Goal: Obtain resource: Obtain resource

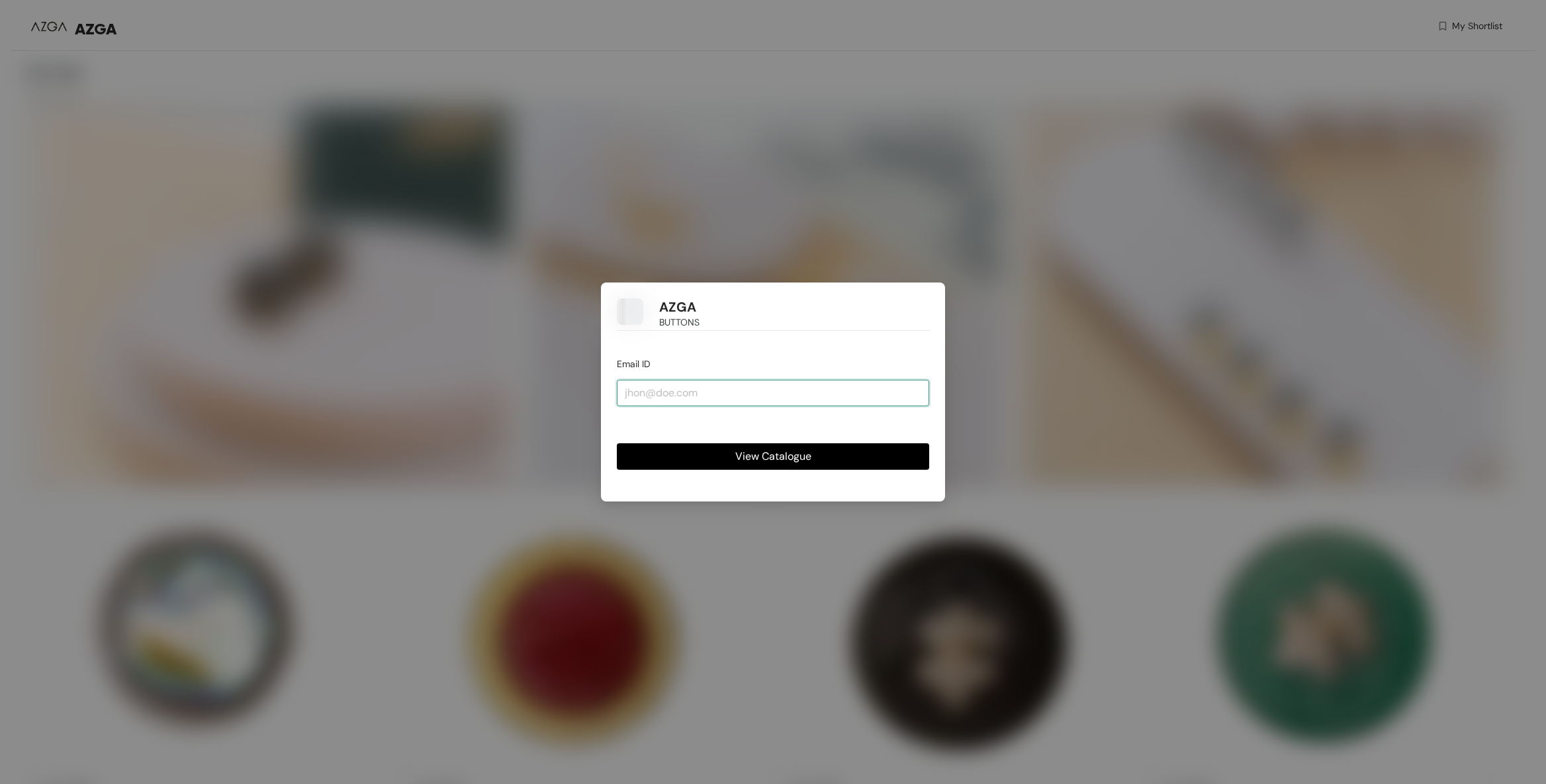
click at [678, 392] on input "email" at bounding box center [773, 393] width 312 height 26
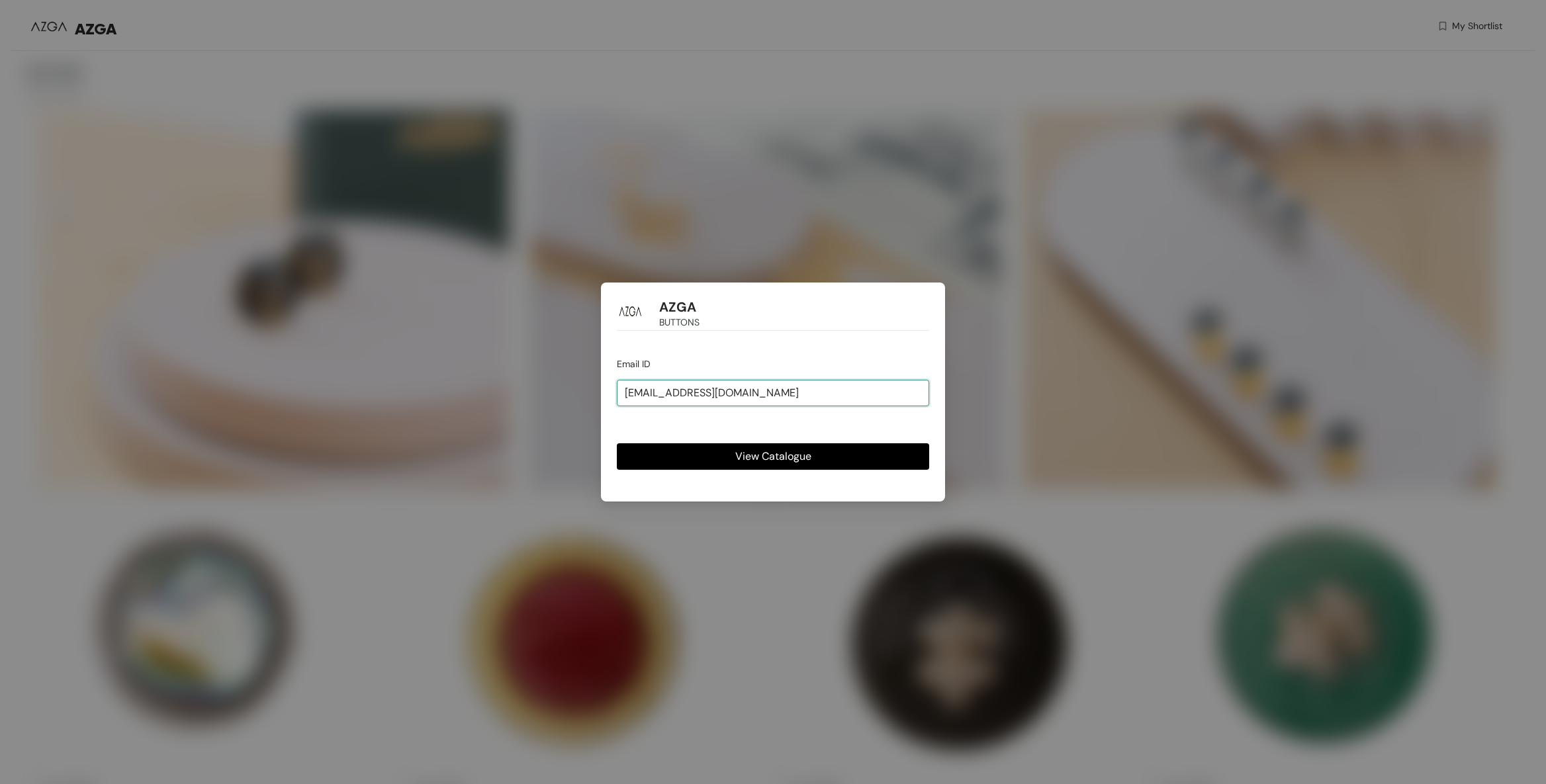
type input "[EMAIL_ADDRESS][DOMAIN_NAME]"
click at [617, 443] on button "View Catalogue" at bounding box center [773, 456] width 312 height 26
click at [754, 473] on div "AZGA BUTTONS Email ID [EMAIL_ADDRESS][DOMAIN_NAME] View Catalogue" at bounding box center [773, 392] width 344 height 219
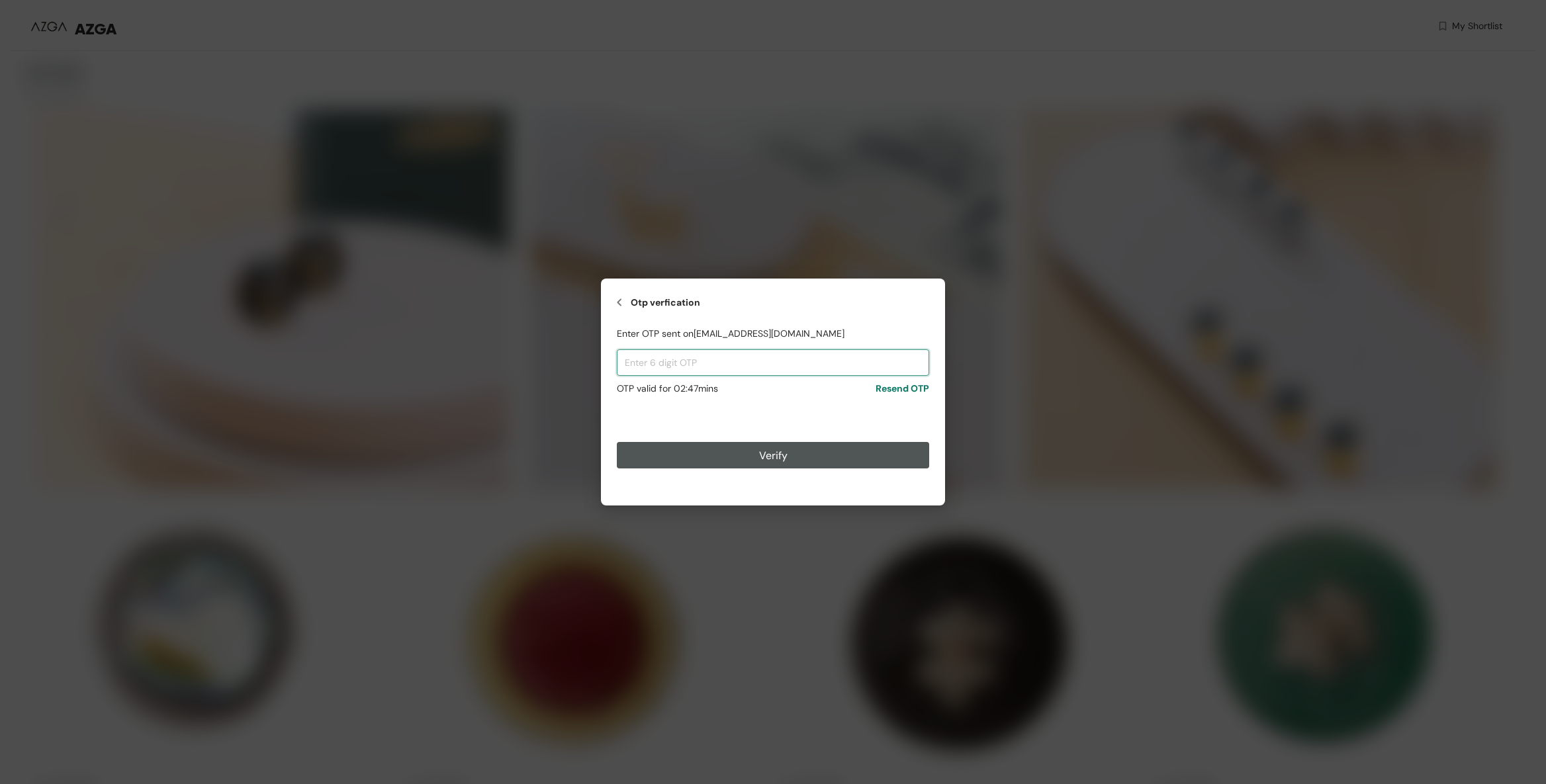
click at [667, 372] on input "text" at bounding box center [773, 363] width 312 height 26
paste input "340350"
type input "340350"
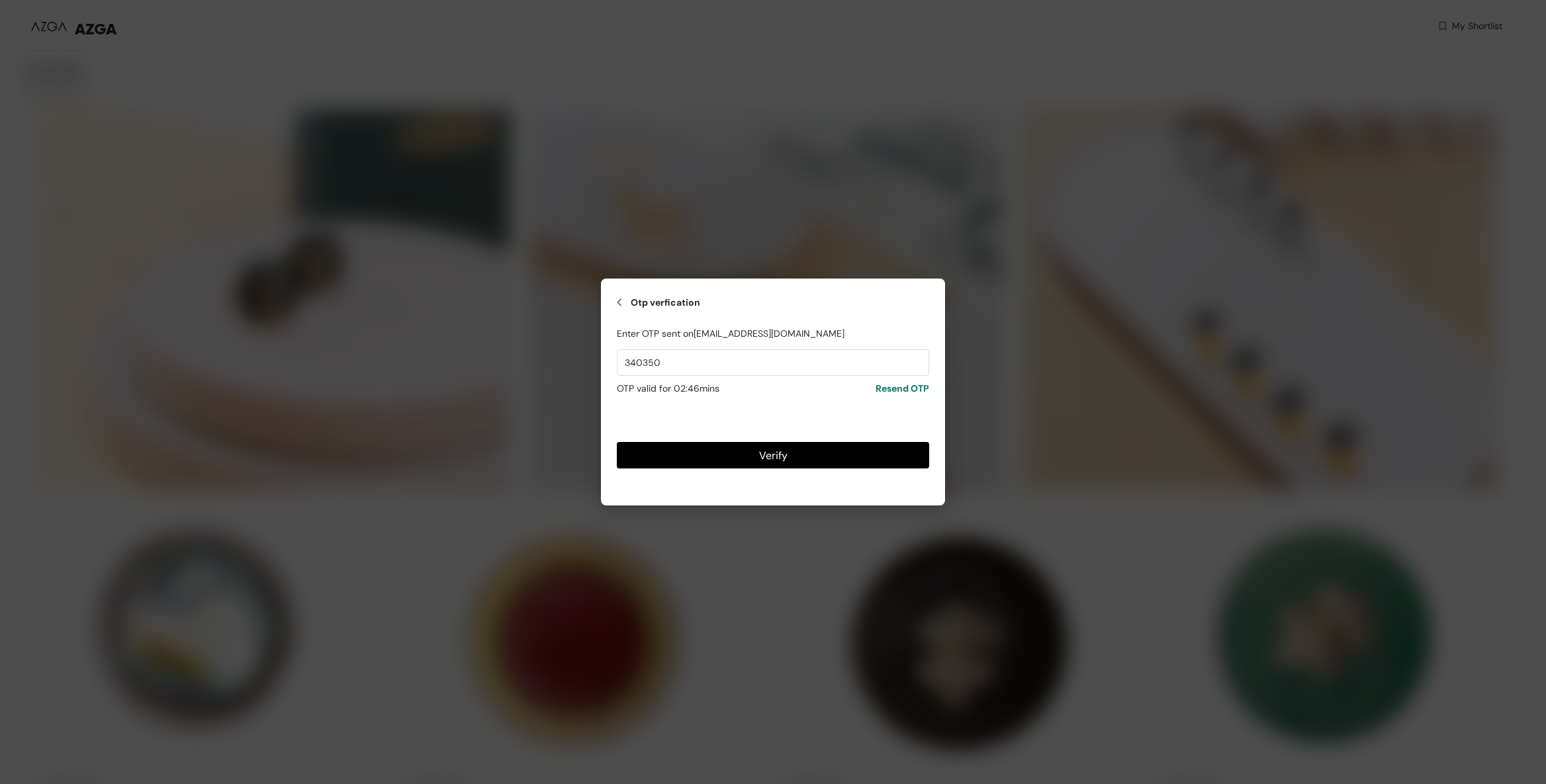
click at [766, 459] on span "Verify" at bounding box center [773, 455] width 29 height 16
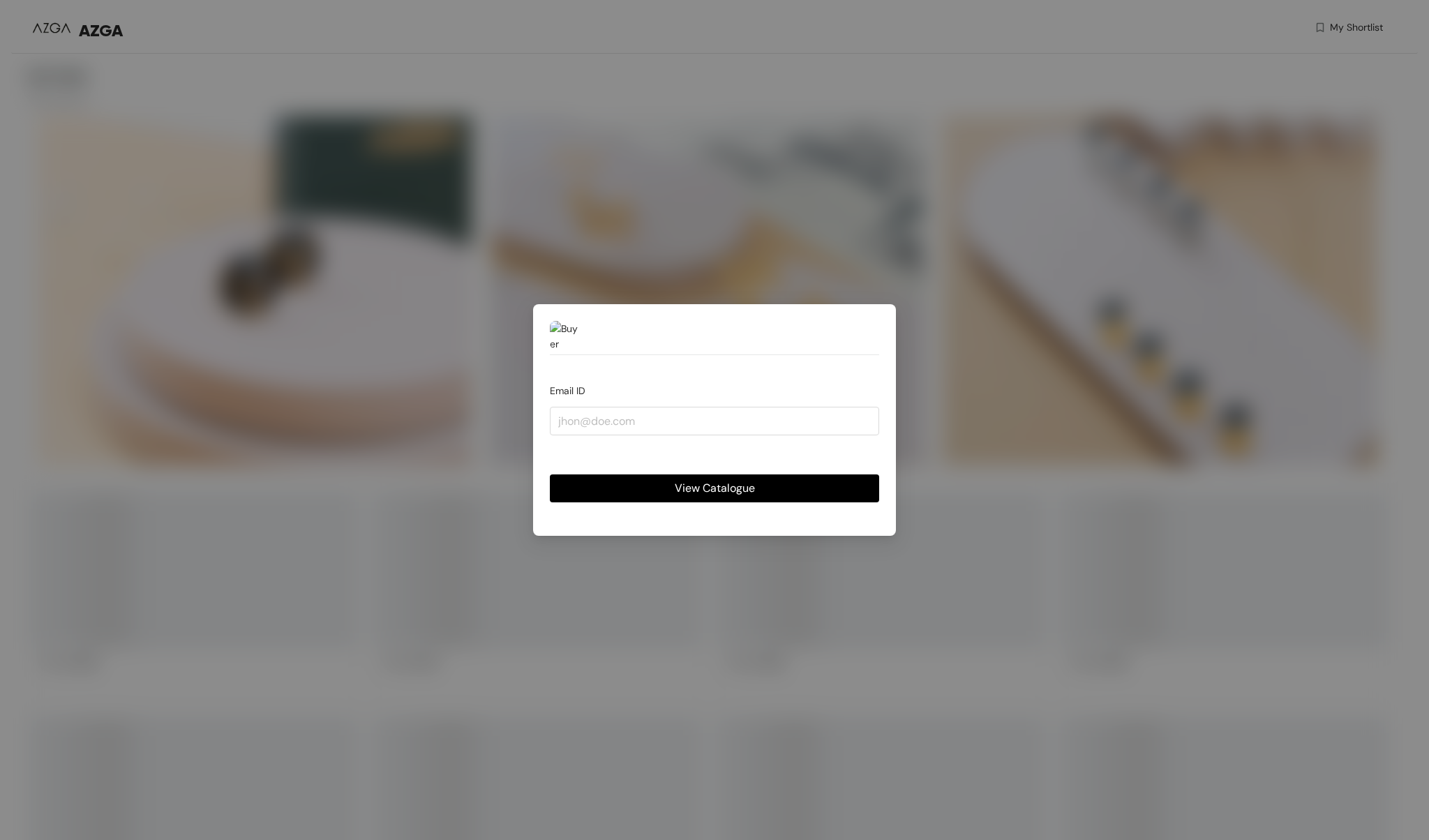
click at [365, 314] on div "Email ID View Catalogue" at bounding box center [714, 420] width 1429 height 840
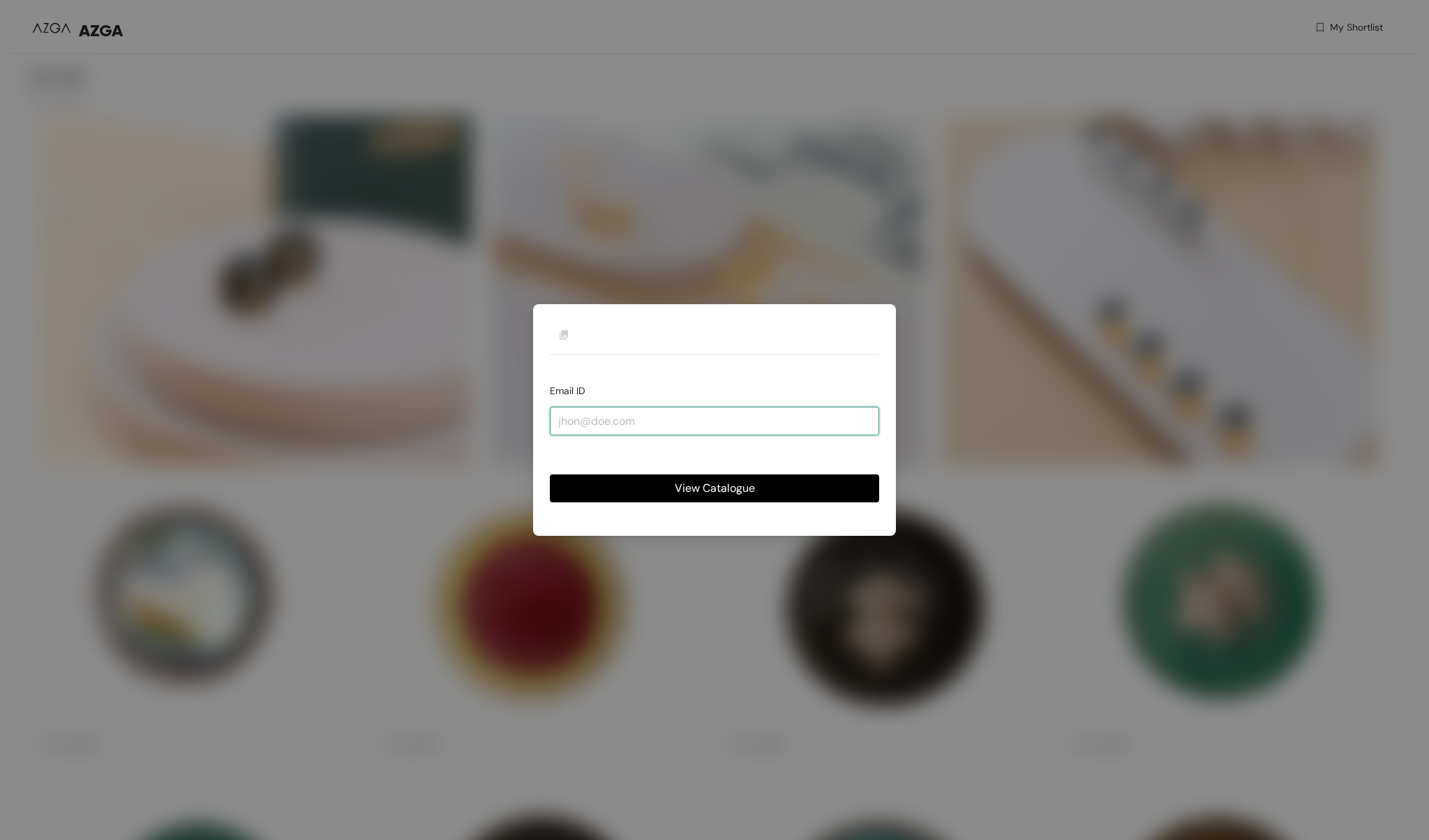
click at [588, 425] on input "email" at bounding box center [714, 420] width 329 height 28
type input "[EMAIL_ADDRESS][DOMAIN_NAME]"
click at [664, 503] on div "AZGA BUTTONS Email ID [EMAIL_ADDRESS][DOMAIN_NAME] View Catalogue" at bounding box center [714, 419] width 363 height 231
click at [662, 493] on button "View Catalogue" at bounding box center [714, 489] width 329 height 28
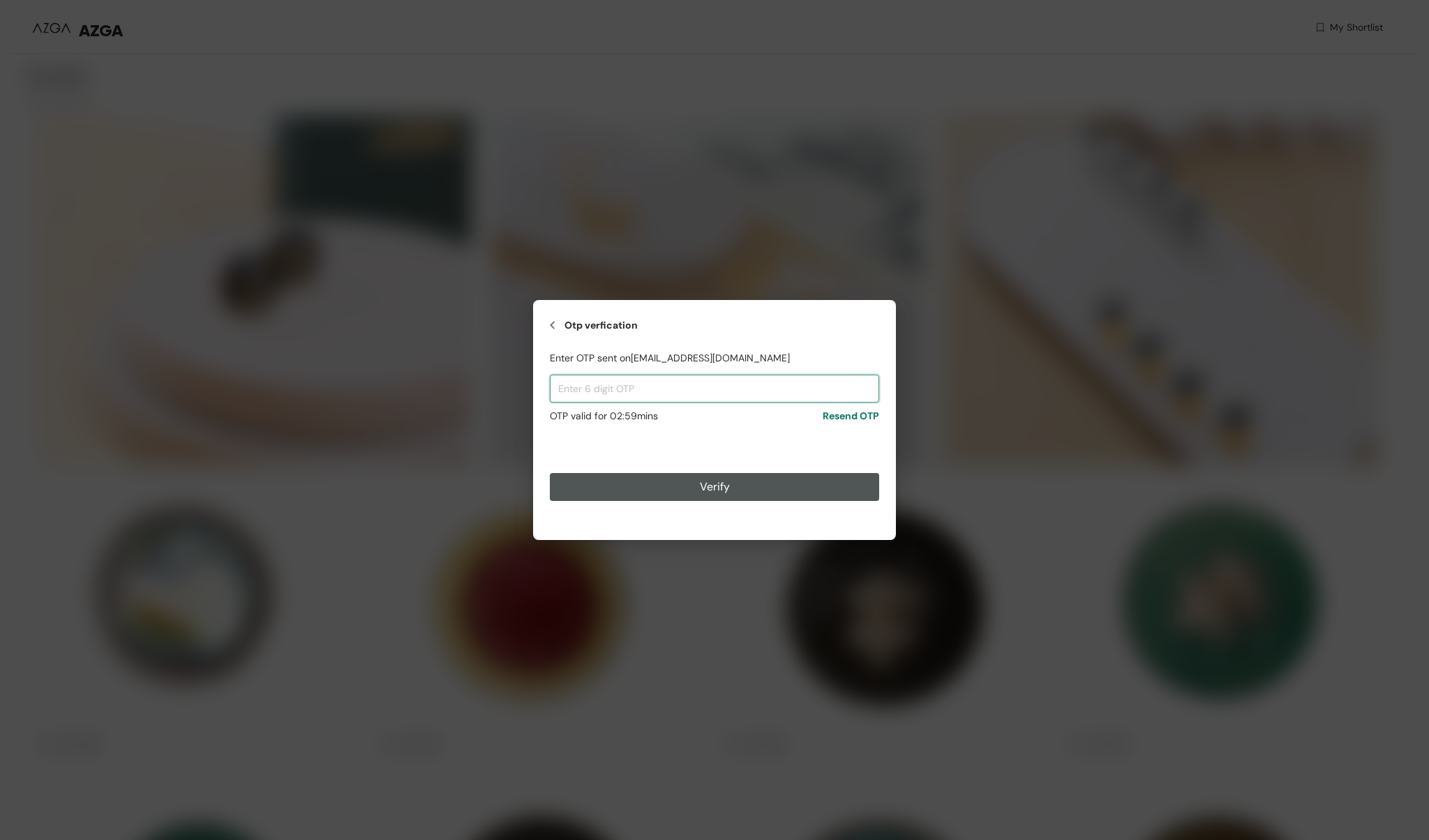
click at [619, 383] on input "text" at bounding box center [714, 388] width 329 height 28
paste input "340350"
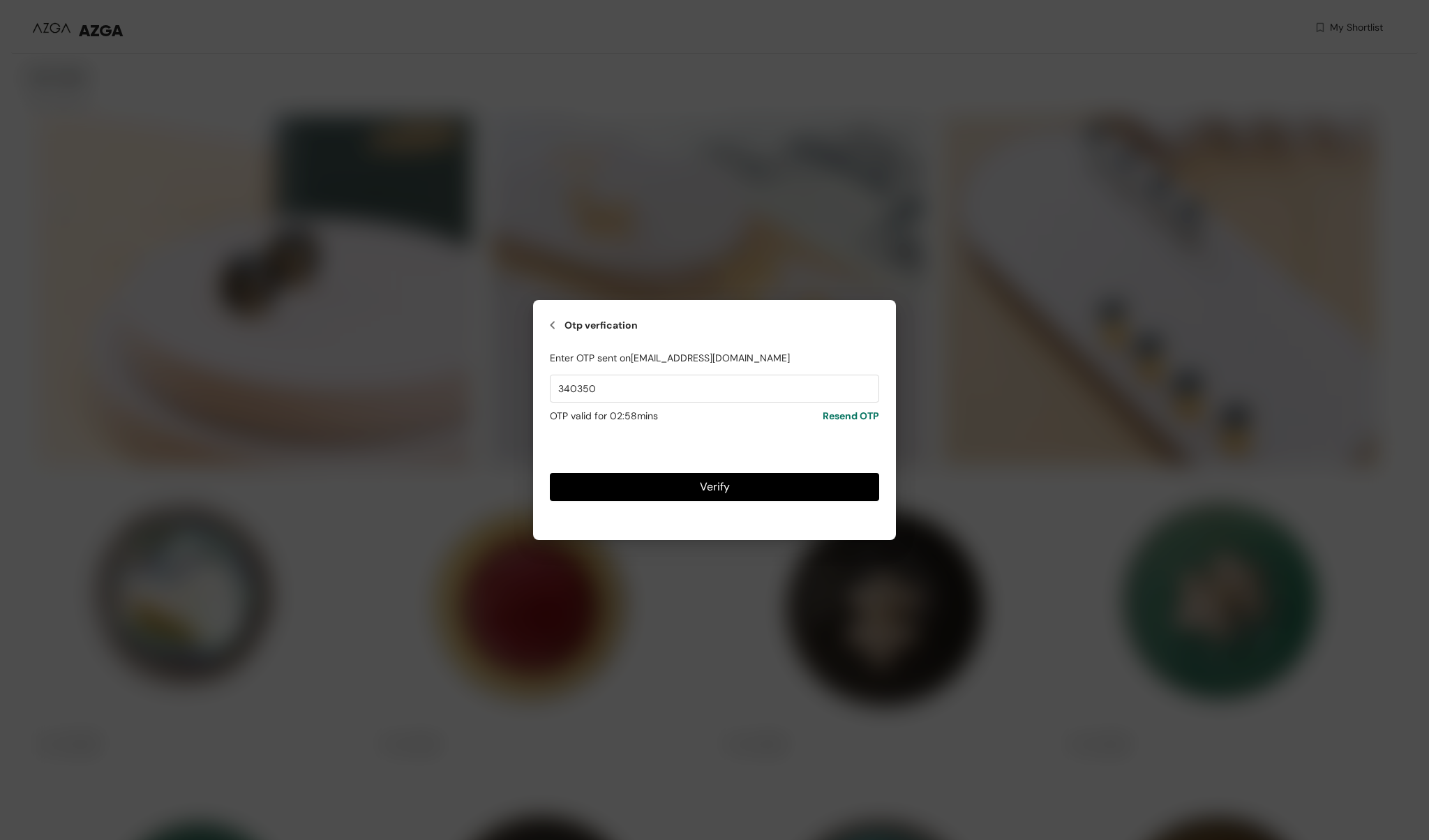
click at [651, 493] on button "Verify" at bounding box center [714, 487] width 329 height 28
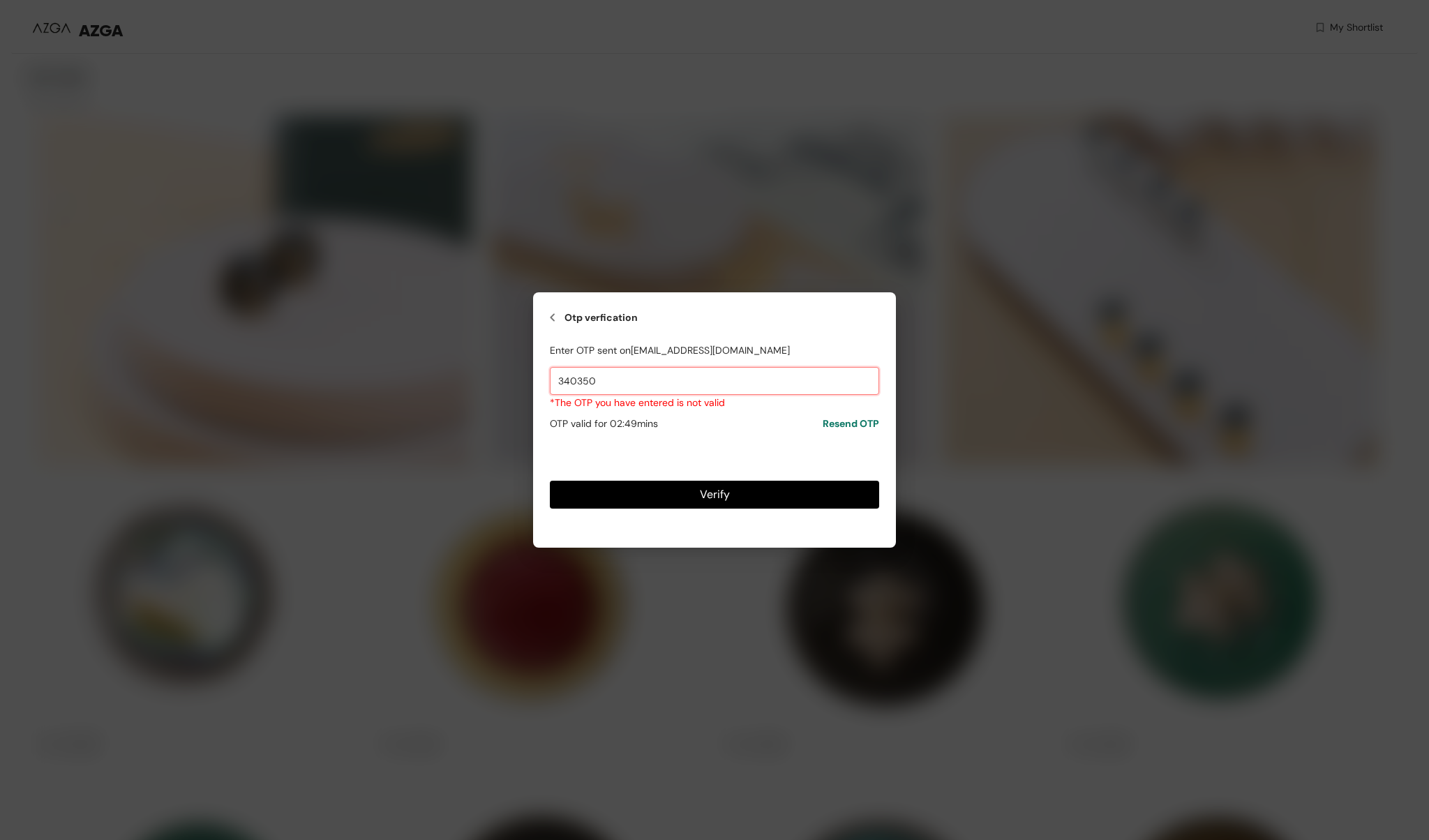
click at [613, 369] on input "340350" at bounding box center [714, 381] width 329 height 28
click at [613, 370] on input "340350" at bounding box center [714, 381] width 329 height 28
paste input "555503"
type input "555503"
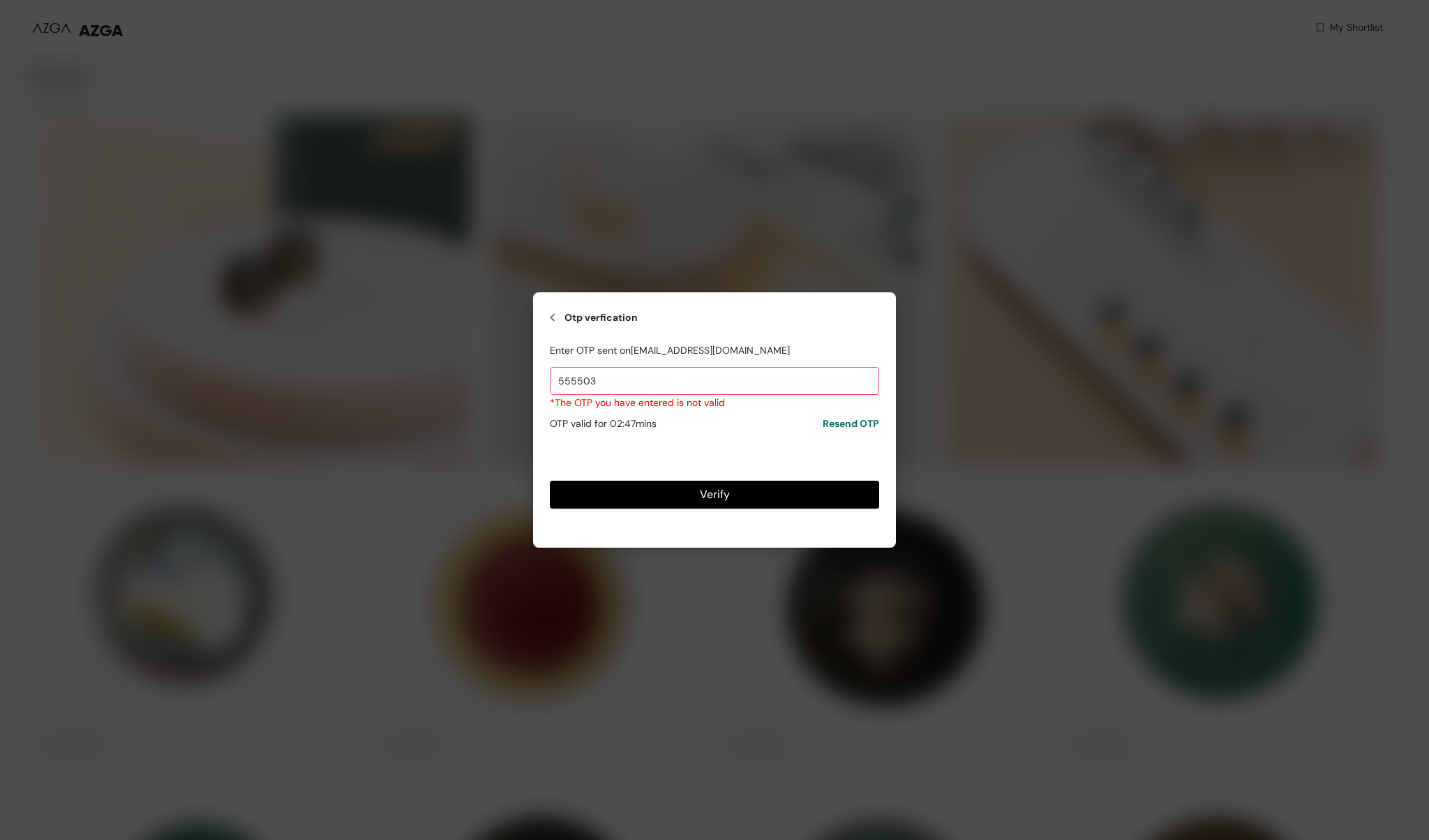
click at [657, 498] on button "Verify" at bounding box center [714, 494] width 329 height 28
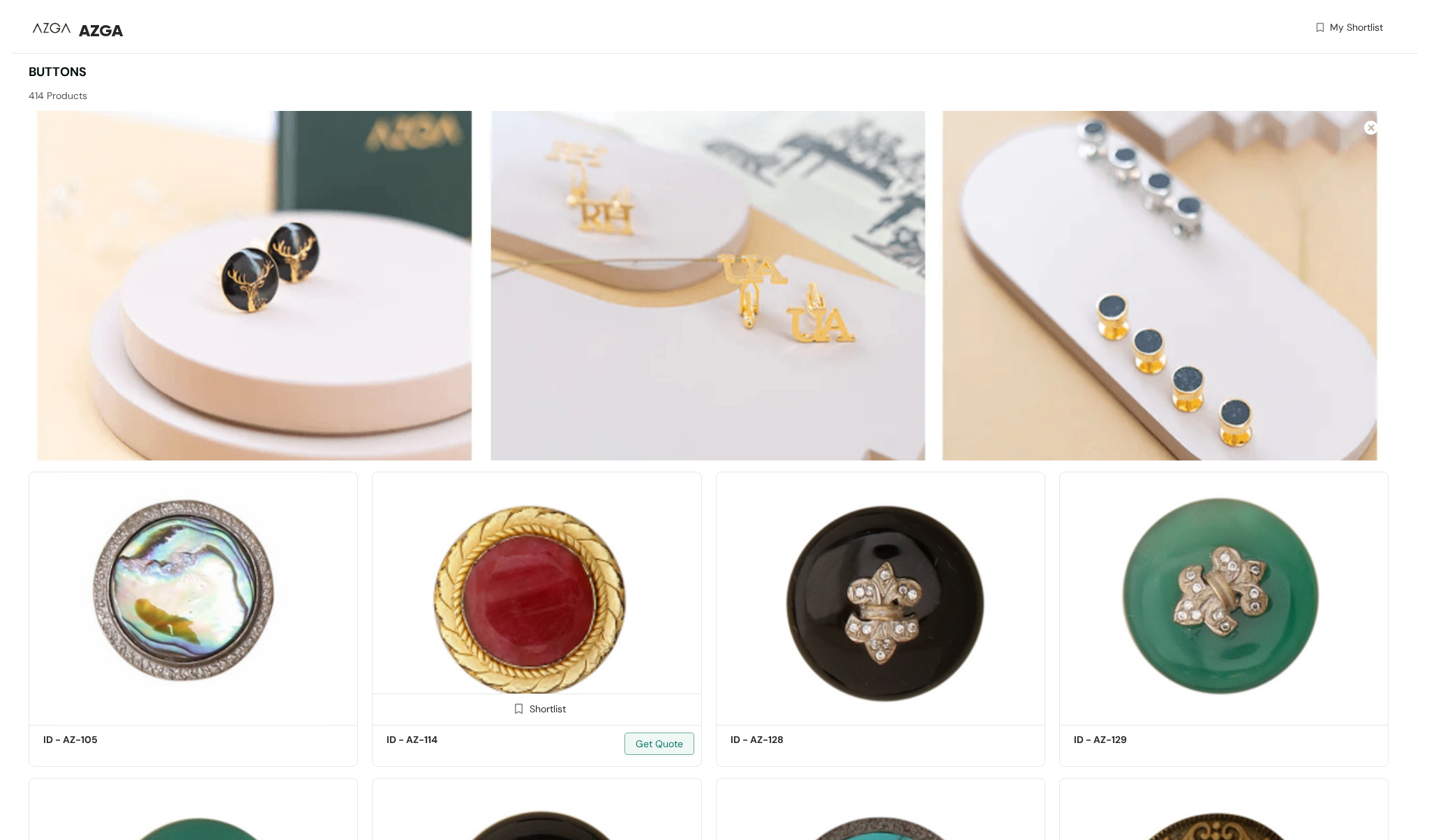
scroll to position [16, 0]
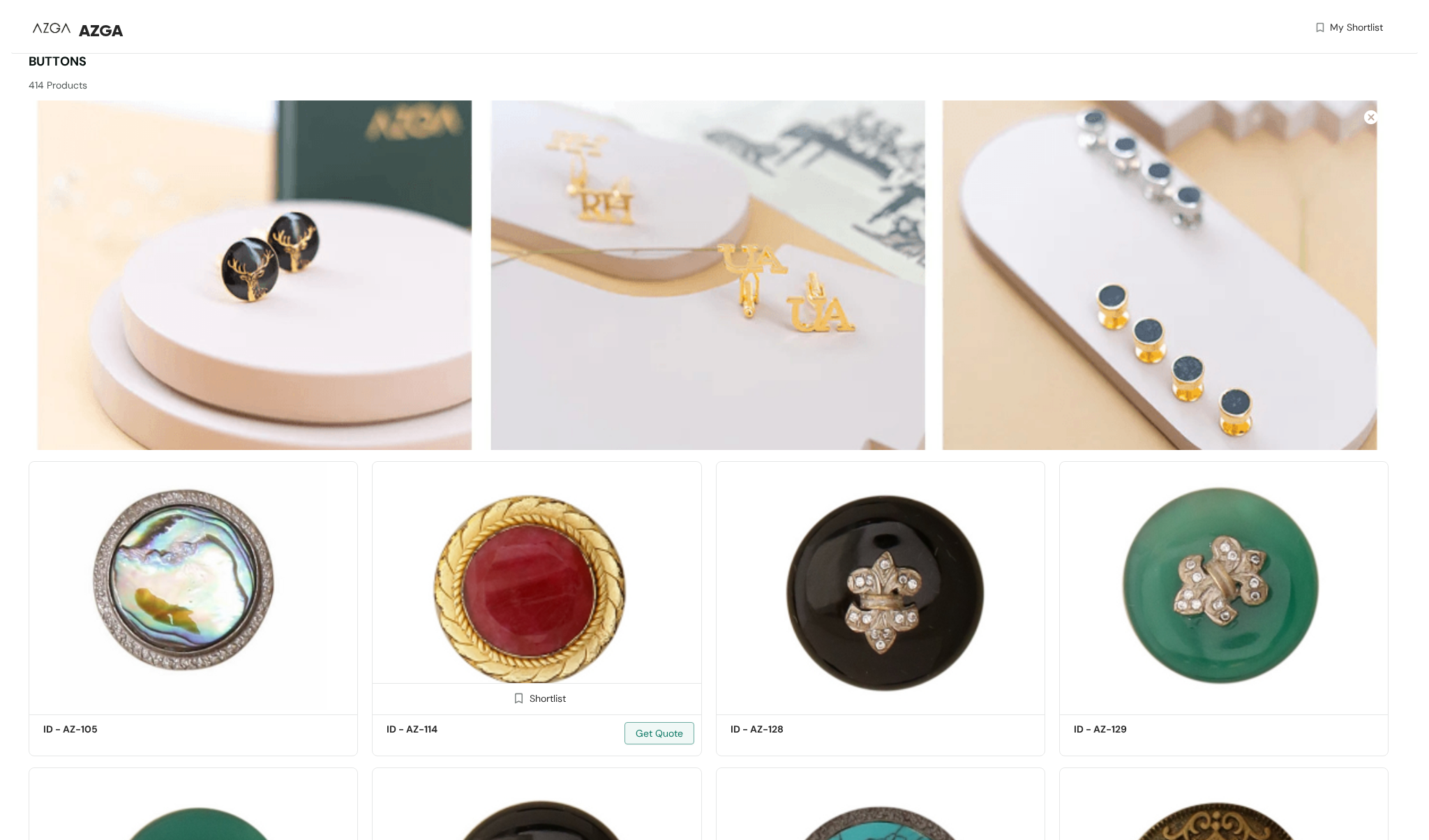
click at [503, 583] on img at bounding box center [536, 585] width 329 height 249
